Goal: Find specific page/section: Find specific page/section

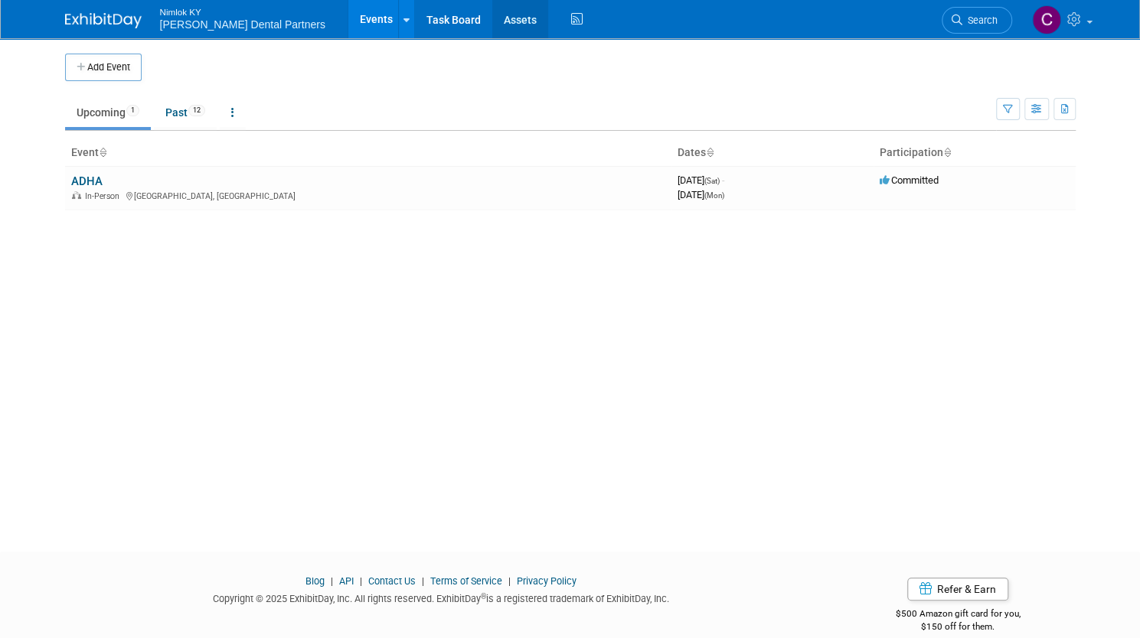
click at [492, 34] on link "Assets" at bounding box center [520, 19] width 56 height 38
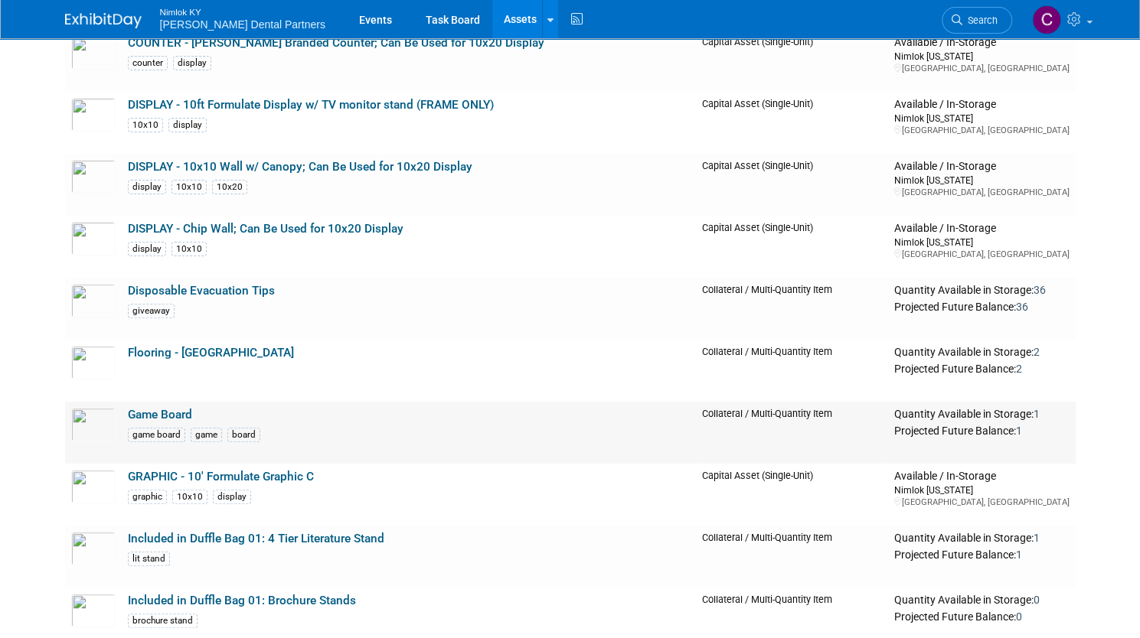
scroll to position [86, 0]
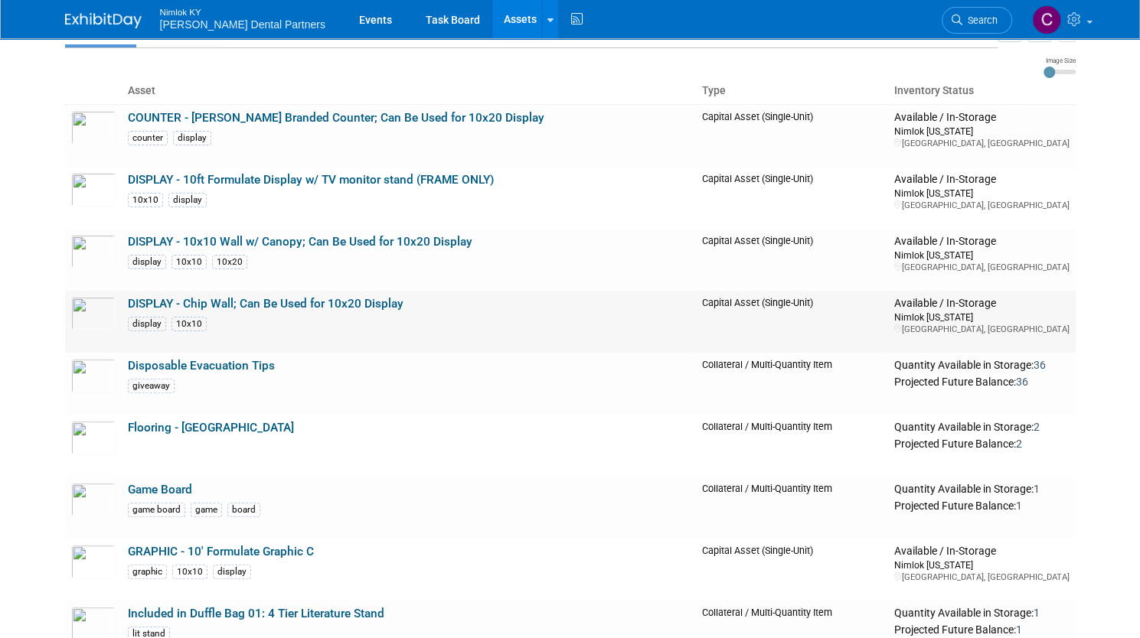
click at [341, 304] on link "DISPLAY - Chip Wall; Can Be Used for 10x20 Display" at bounding box center [266, 304] width 276 height 14
